Goal: Information Seeking & Learning: Find specific fact

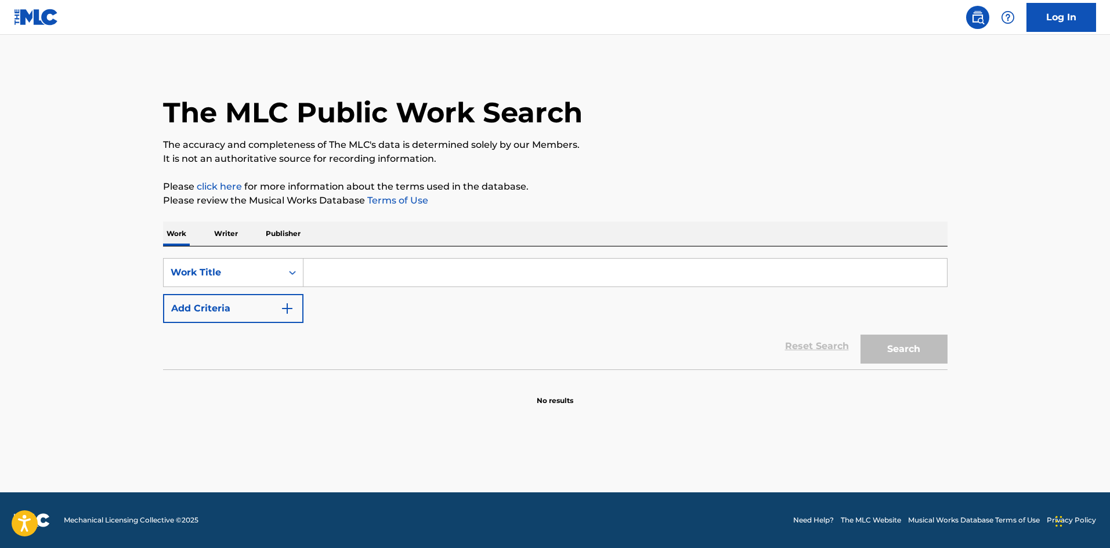
click at [386, 266] on input "Search Form" at bounding box center [625, 273] width 644 height 28
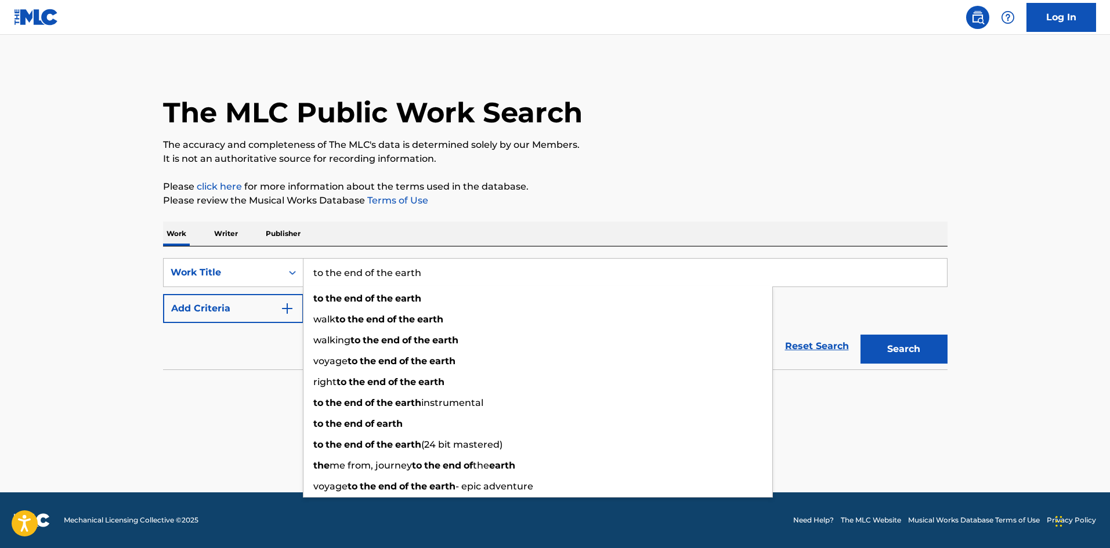
type input "to the end of the earth"
click at [861, 335] on button "Search" at bounding box center [904, 349] width 87 height 29
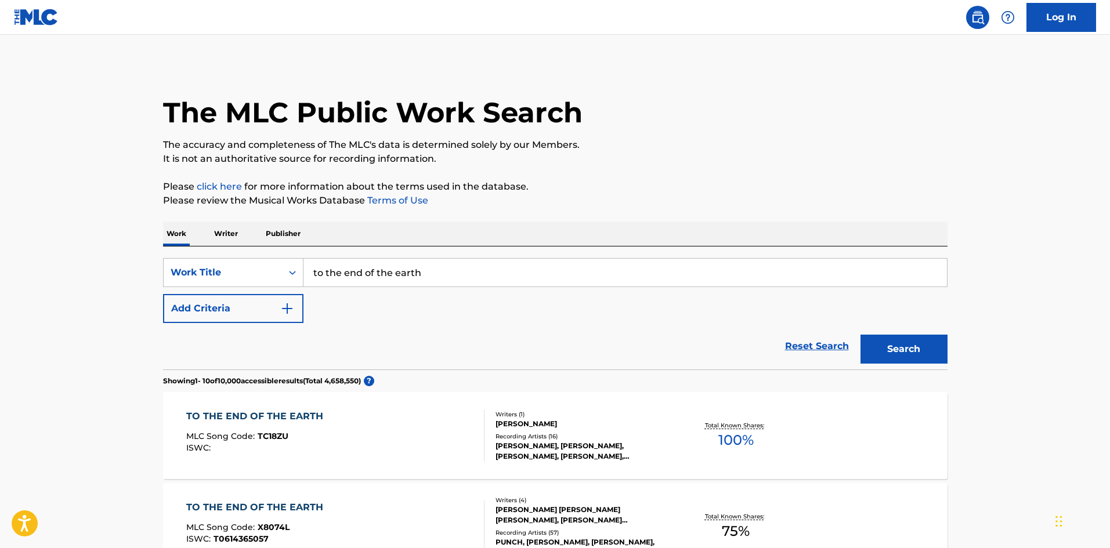
click at [223, 302] on button "Add Criteria" at bounding box center [233, 308] width 140 height 29
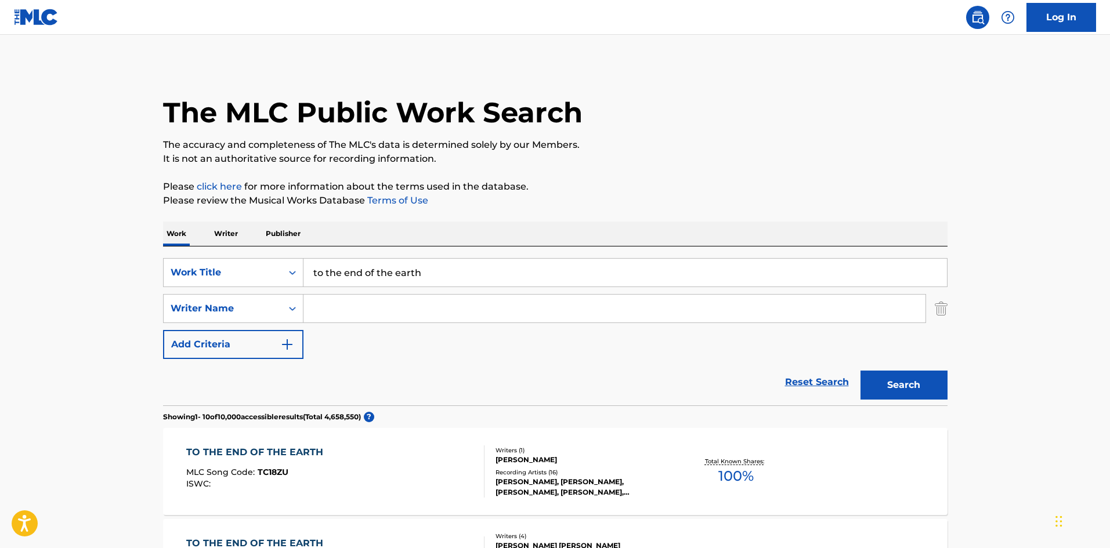
click at [305, 308] on input "Search Form" at bounding box center [614, 309] width 622 height 28
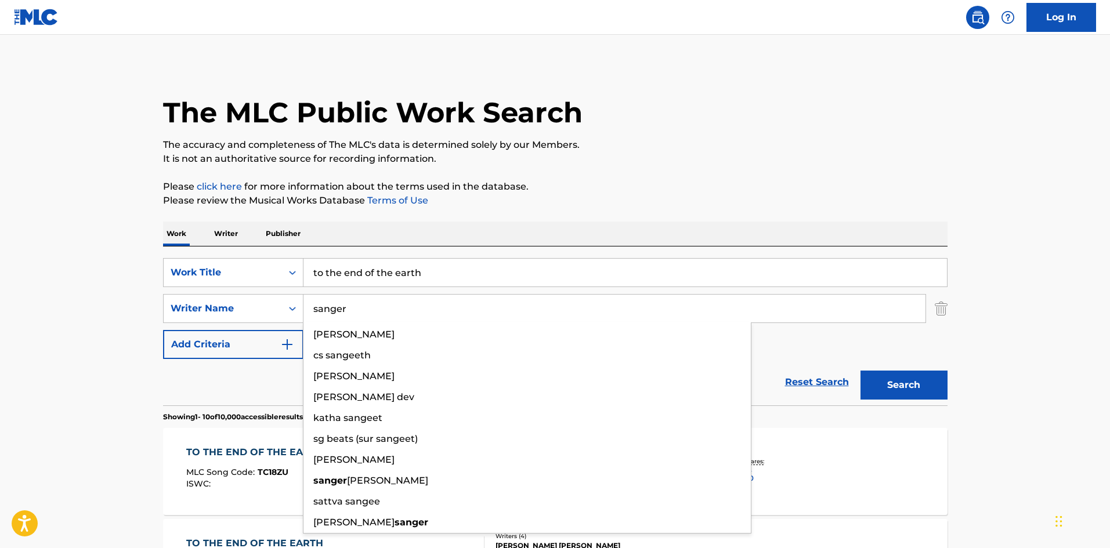
click at [861, 371] on button "Search" at bounding box center [904, 385] width 87 height 29
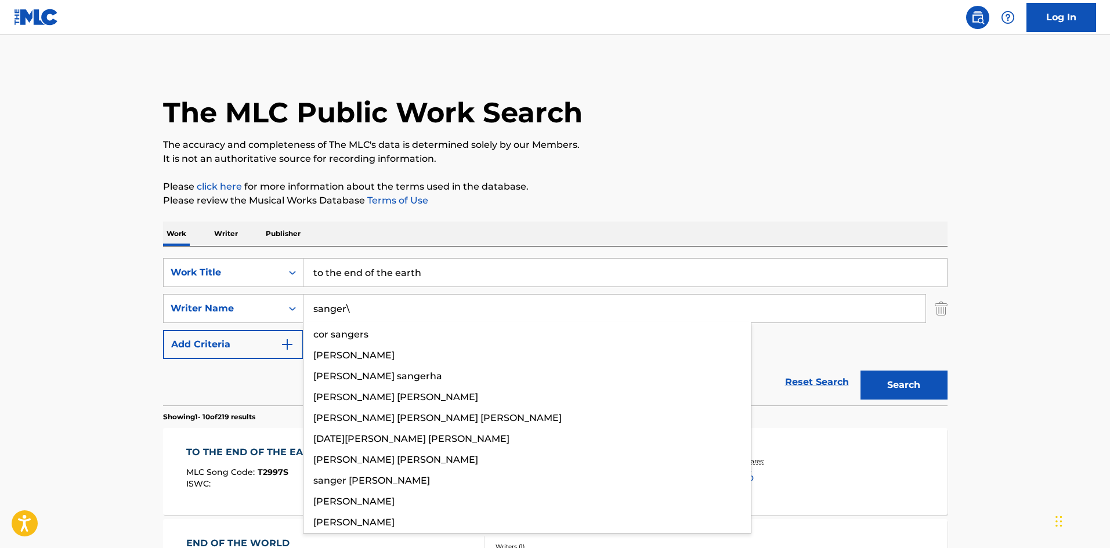
type input "sanger"
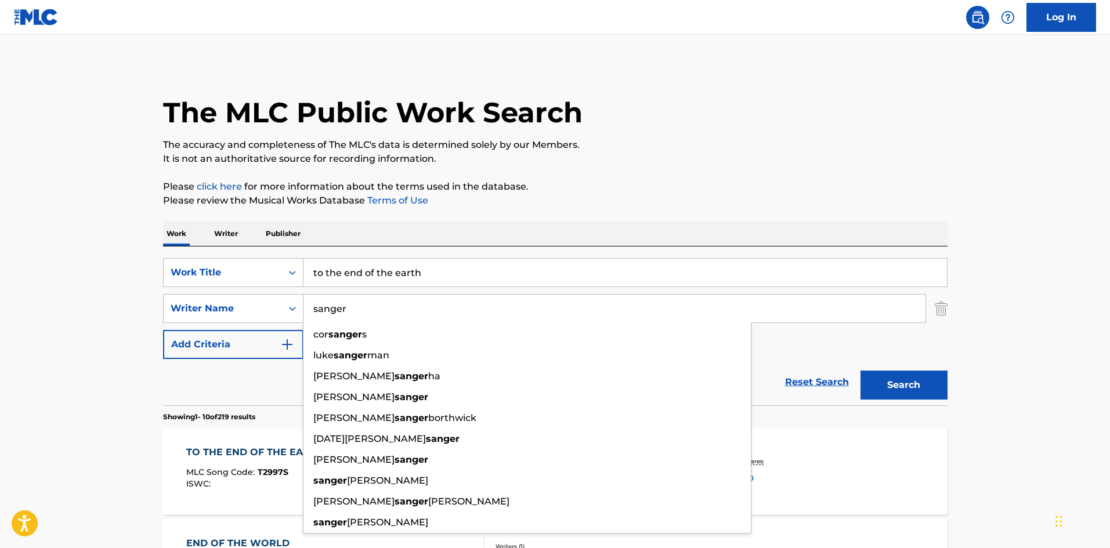
click at [861, 371] on button "Search" at bounding box center [904, 385] width 87 height 29
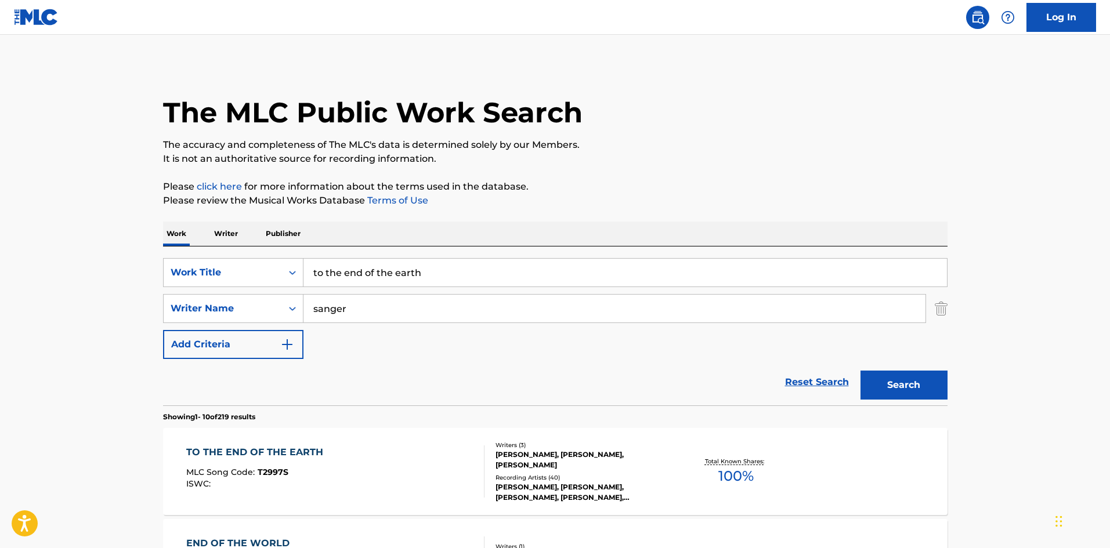
click at [470, 462] on div "TO THE END OF THE EARTH MLC Song Code : T2997S ISWC :" at bounding box center [335, 472] width 298 height 52
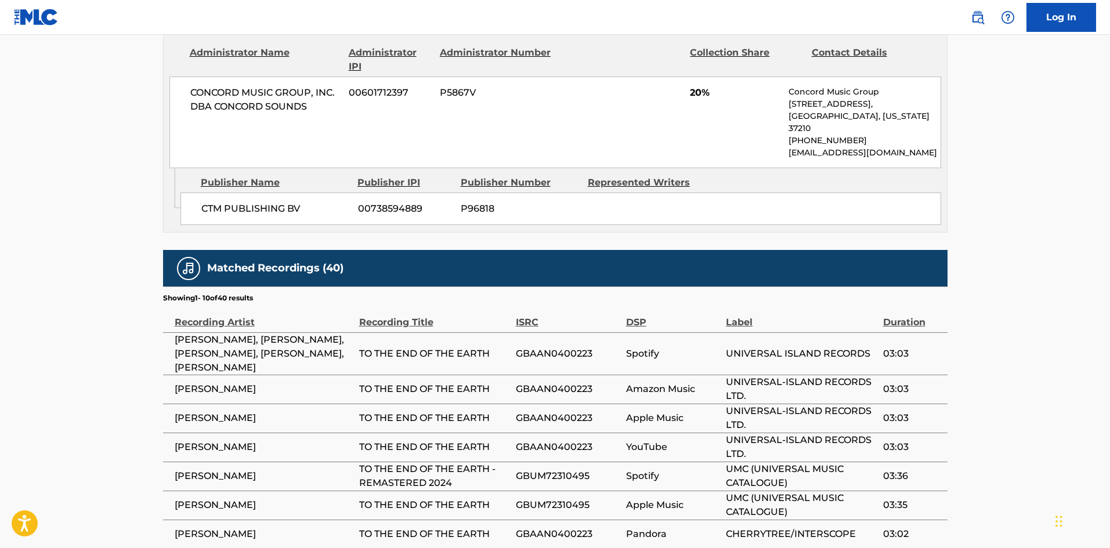
scroll to position [928, 0]
